Goal: Check status: Check status

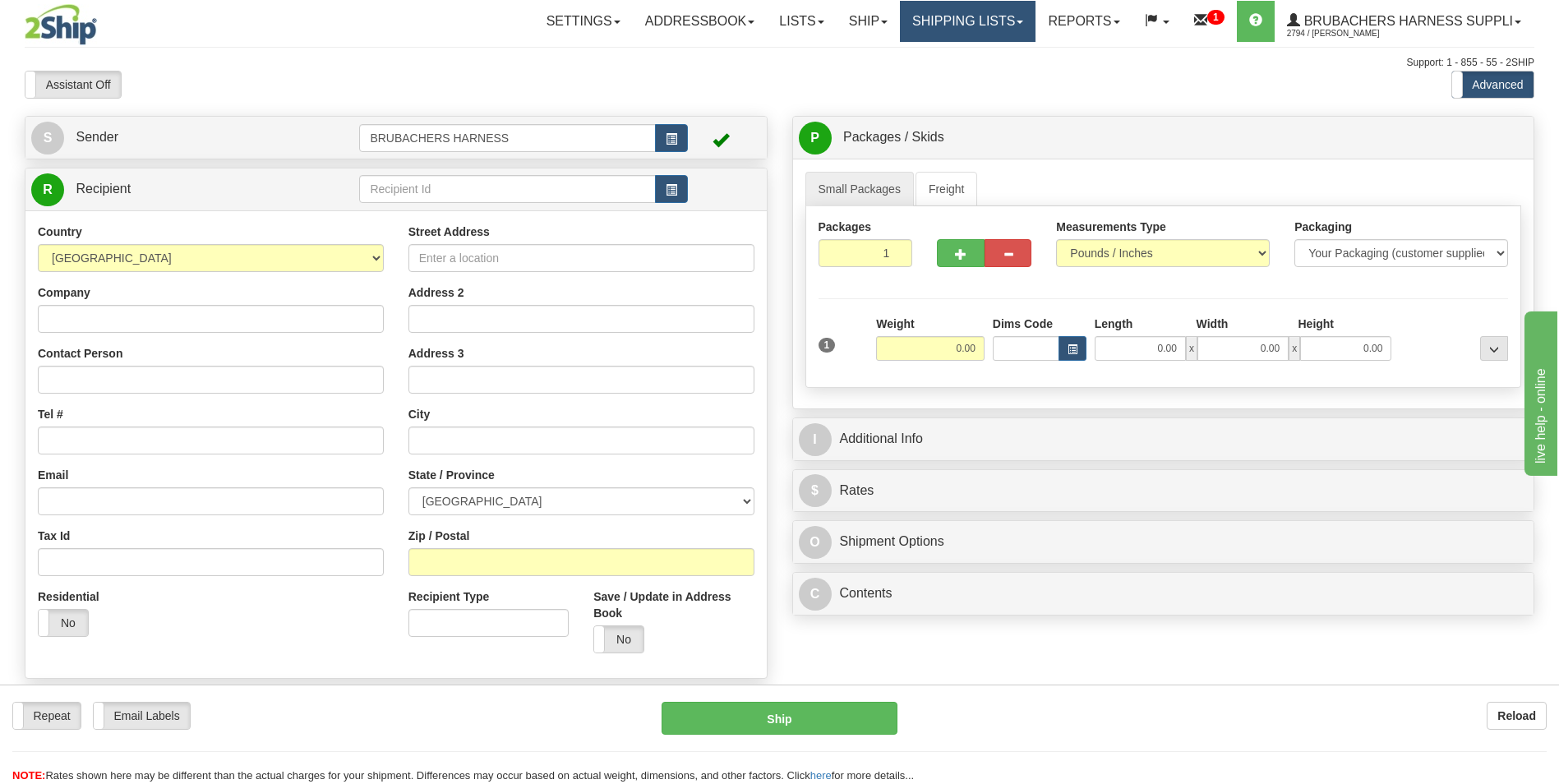
click at [967, 23] on link "Shipping lists" at bounding box center [967, 21] width 135 height 41
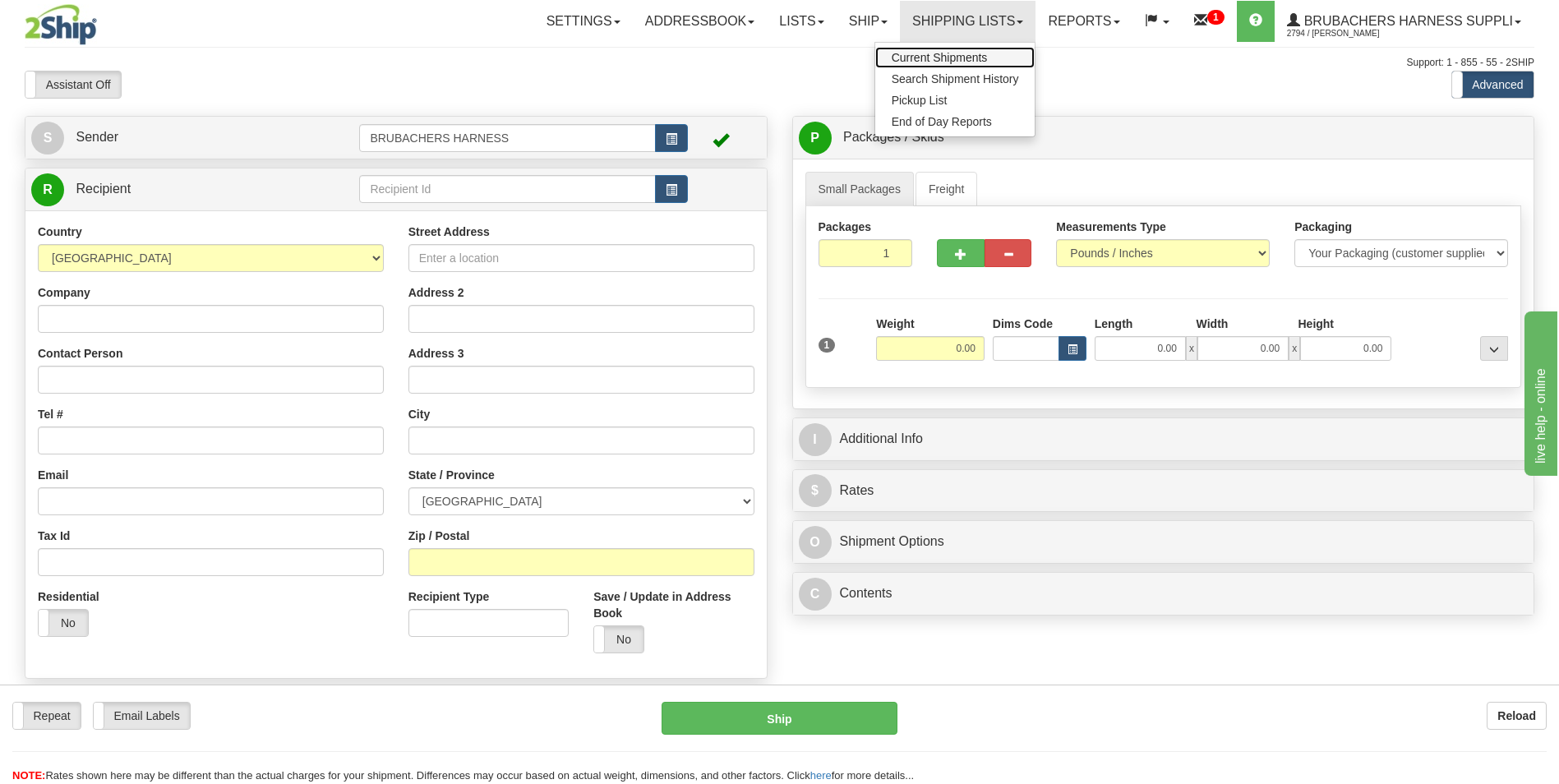
click at [961, 63] on span "Current Shipments" at bounding box center [940, 57] width 96 height 13
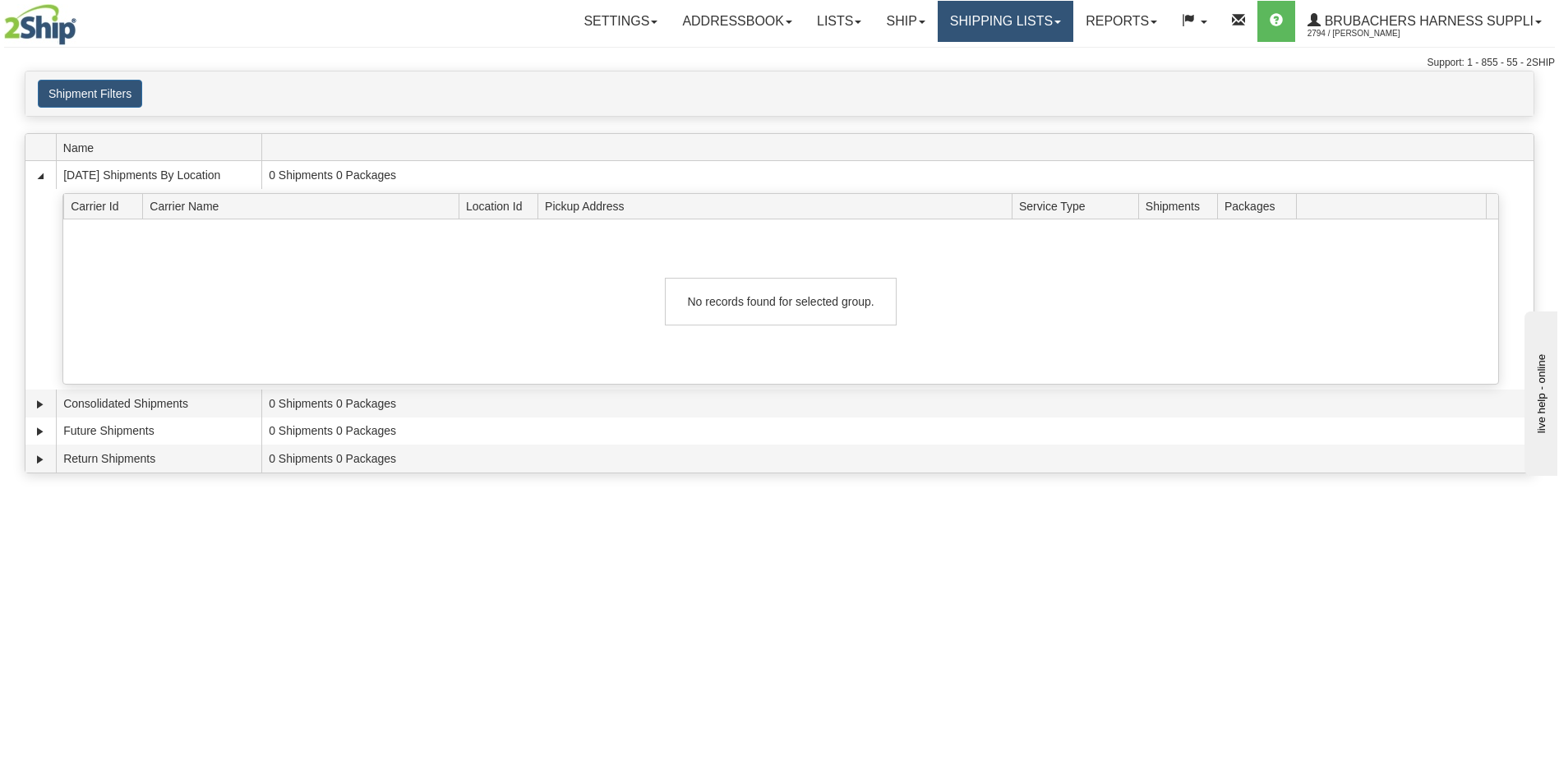
click at [1060, 12] on link "Shipping lists" at bounding box center [1005, 21] width 135 height 41
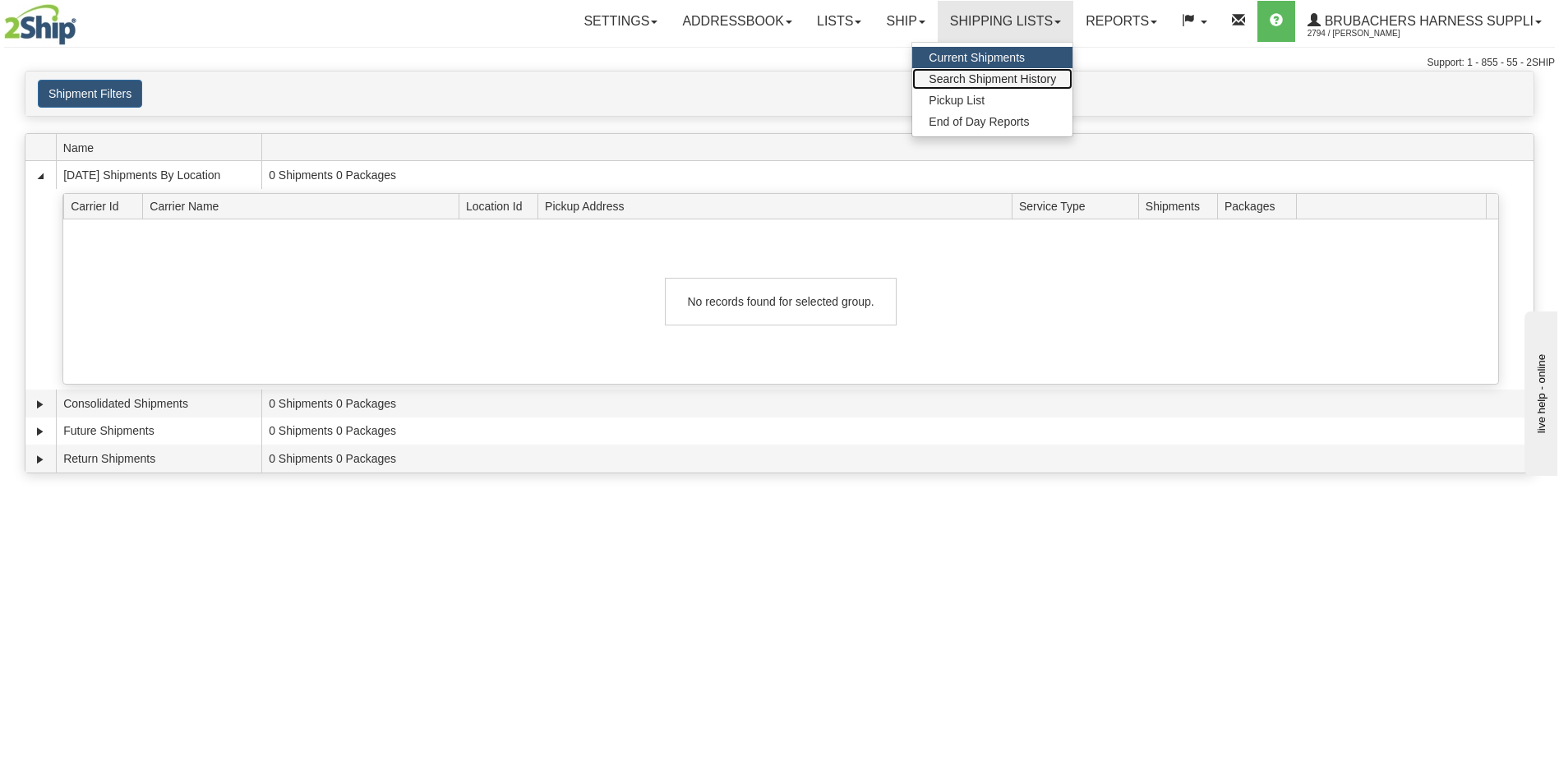
click at [1003, 84] on span "Search Shipment History" at bounding box center [992, 79] width 127 height 13
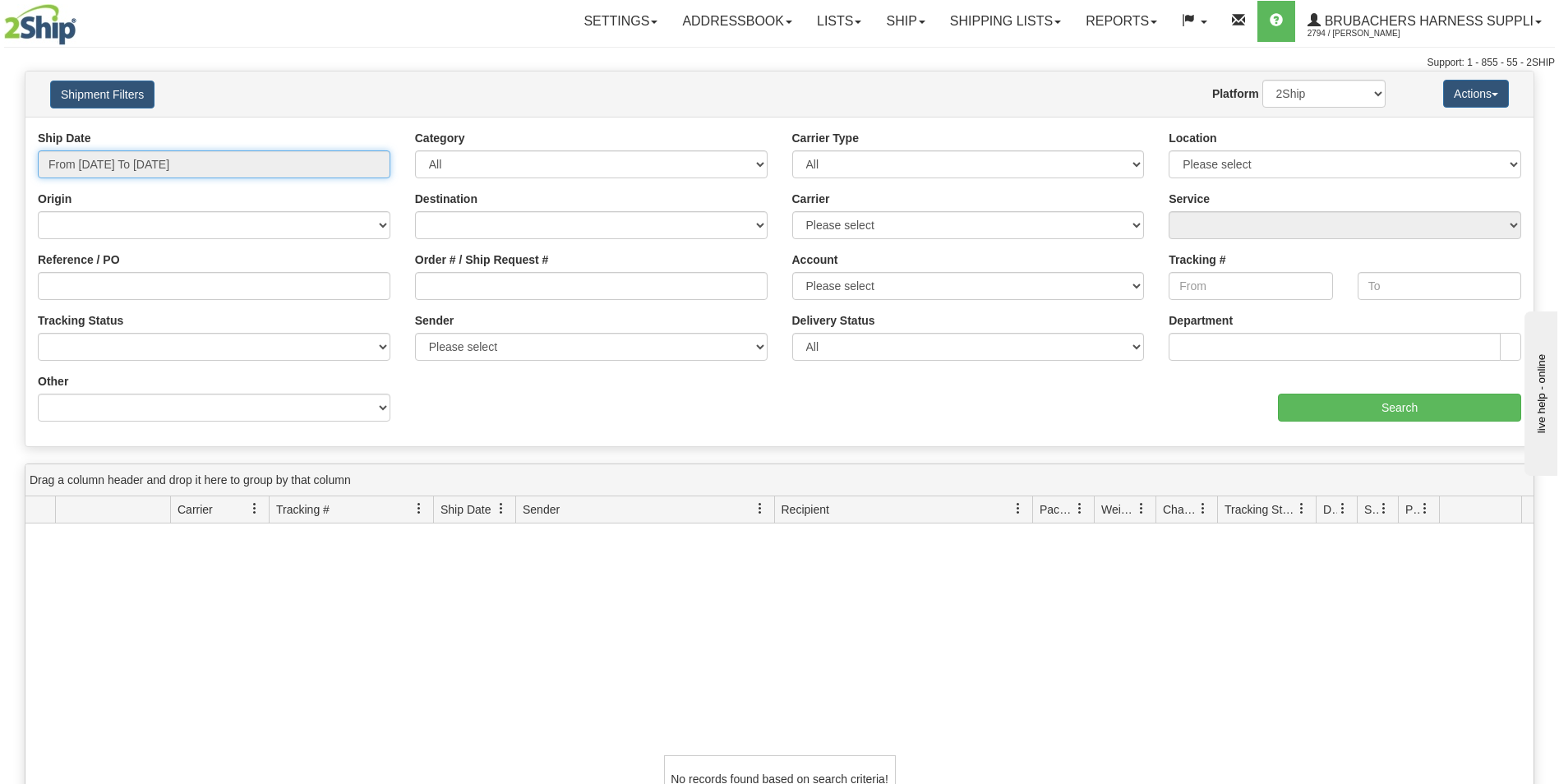
click at [158, 171] on input "From 08/10/2025 To 08/11/2025" at bounding box center [214, 164] width 352 height 28
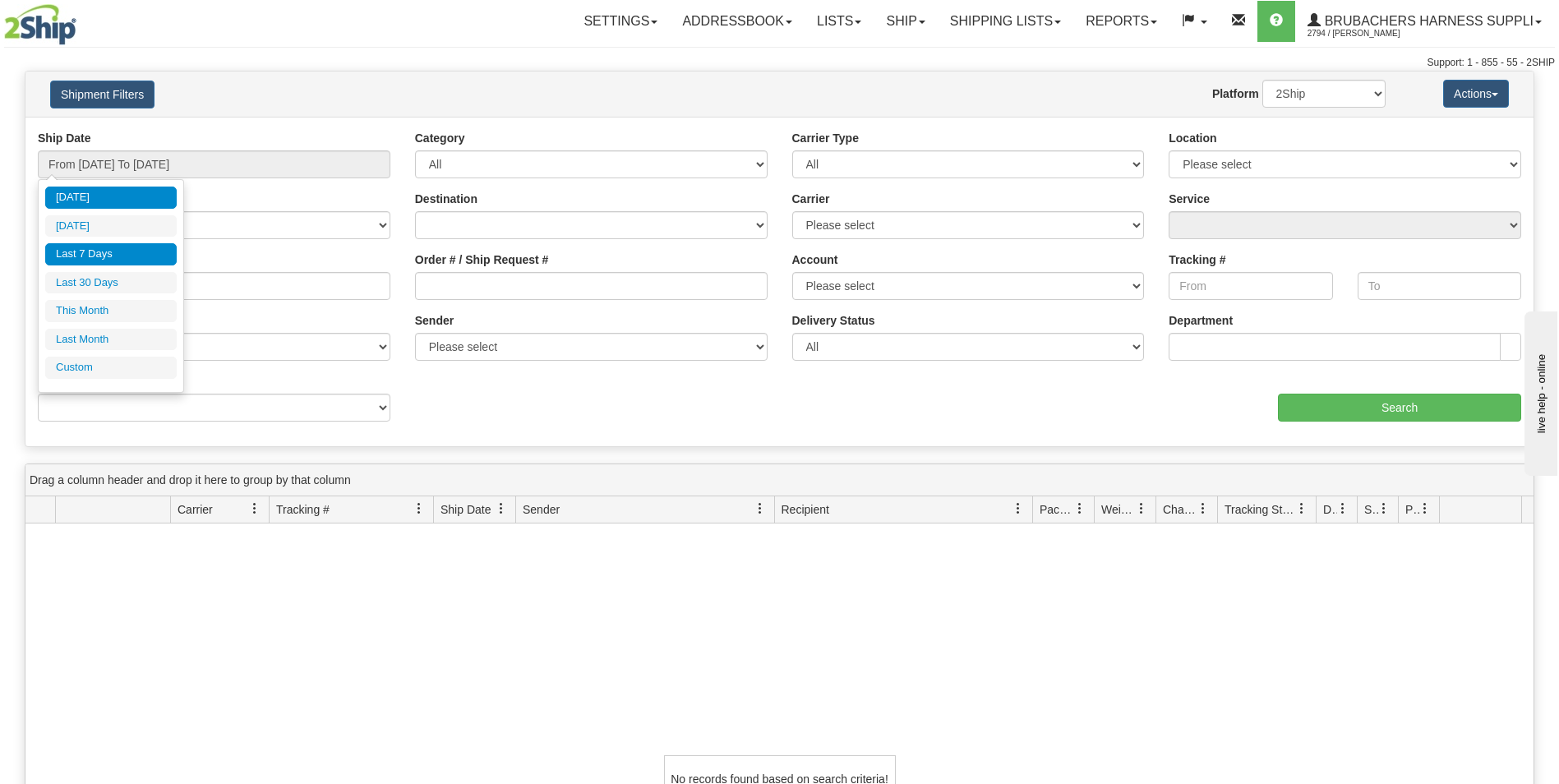
click at [111, 249] on li "Last 7 Days" at bounding box center [110, 254] width 132 height 22
type input "From 08/05/2025 To 08/11/2025"
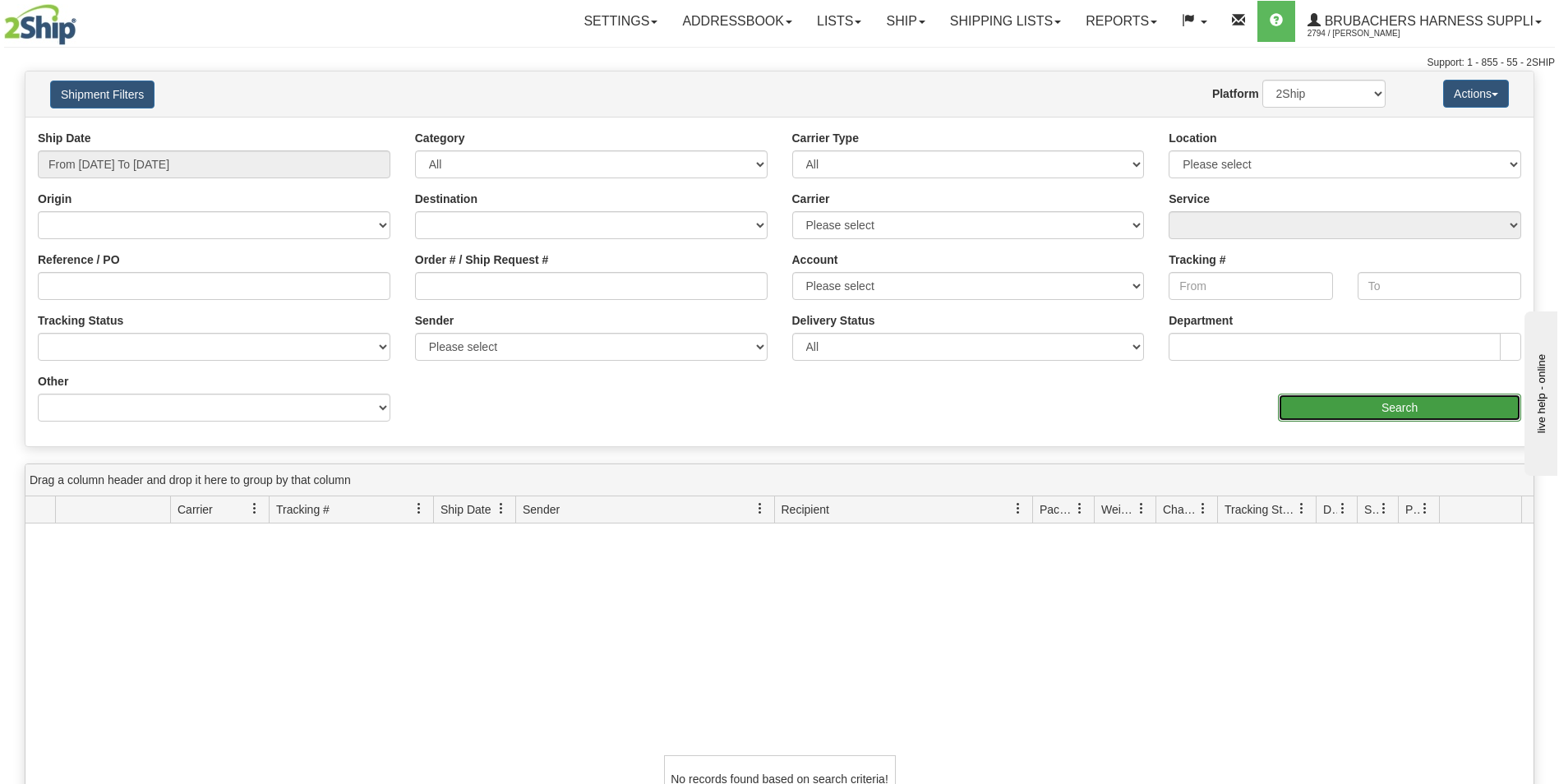
click at [1379, 412] on input "Search" at bounding box center [1399, 408] width 243 height 28
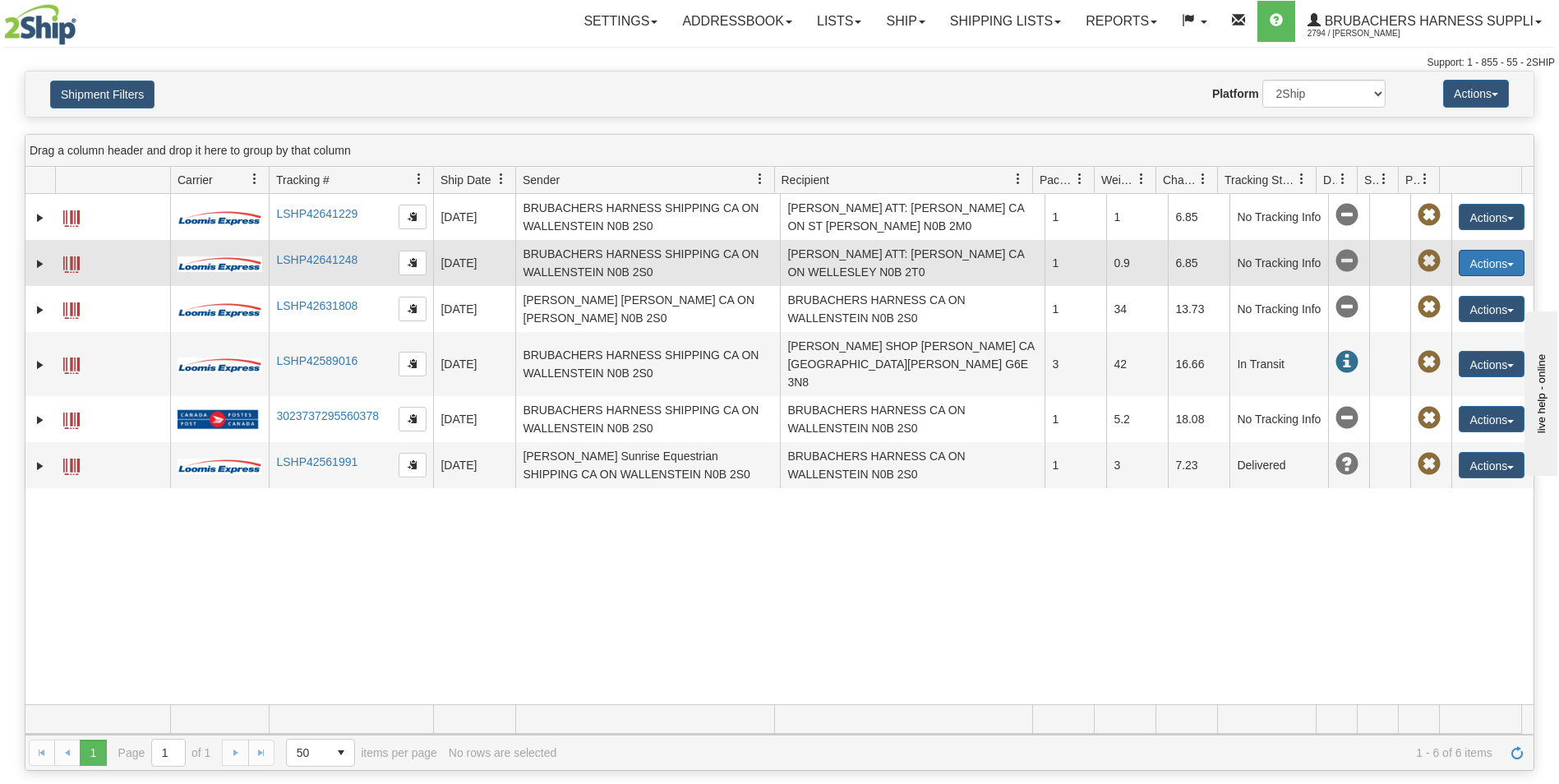
click at [1492, 269] on button "Actions" at bounding box center [1491, 262] width 65 height 27
click at [1433, 336] on link "Track" at bounding box center [1458, 336] width 132 height 21
click at [317, 259] on link "LSHP42641248" at bounding box center [317, 259] width 81 height 13
